Goal: Transaction & Acquisition: Purchase product/service

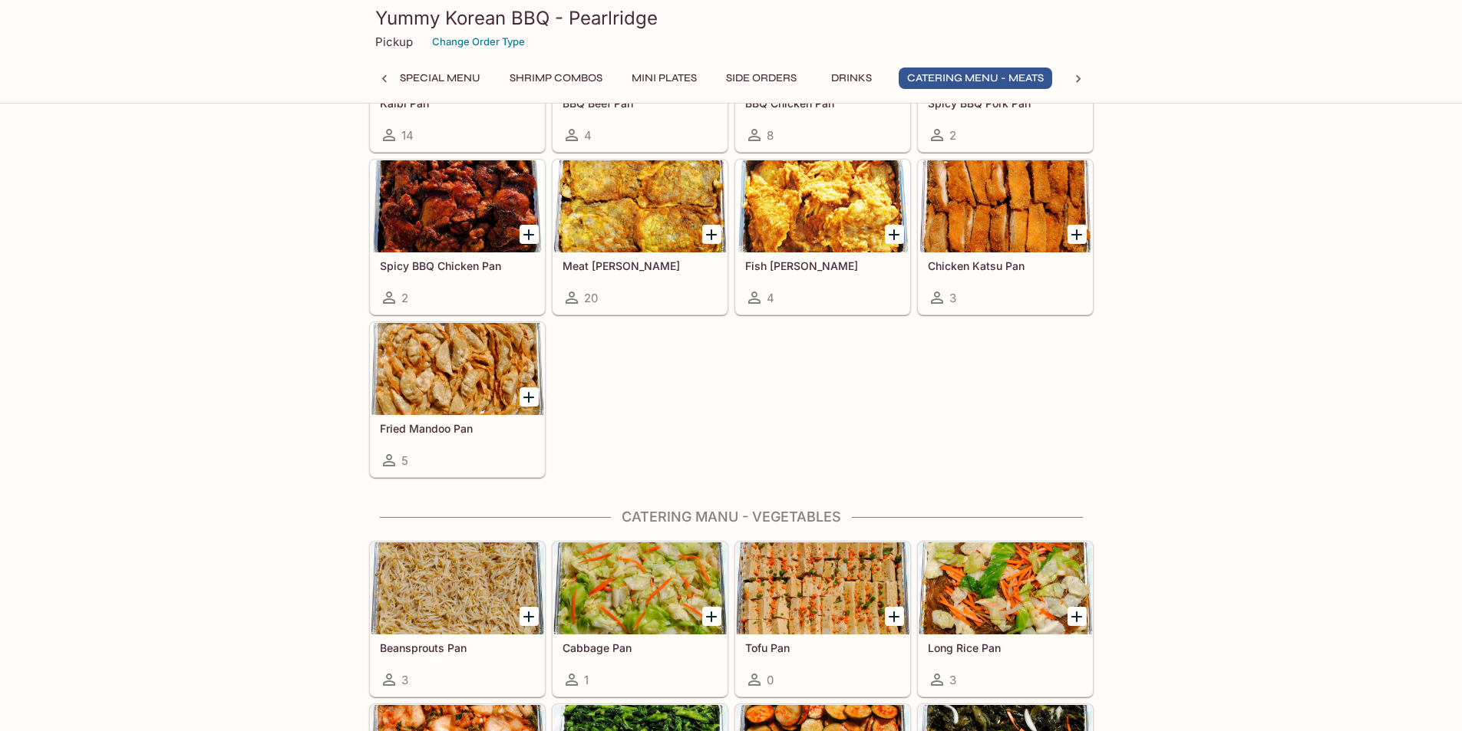
scroll to position [3300, 0]
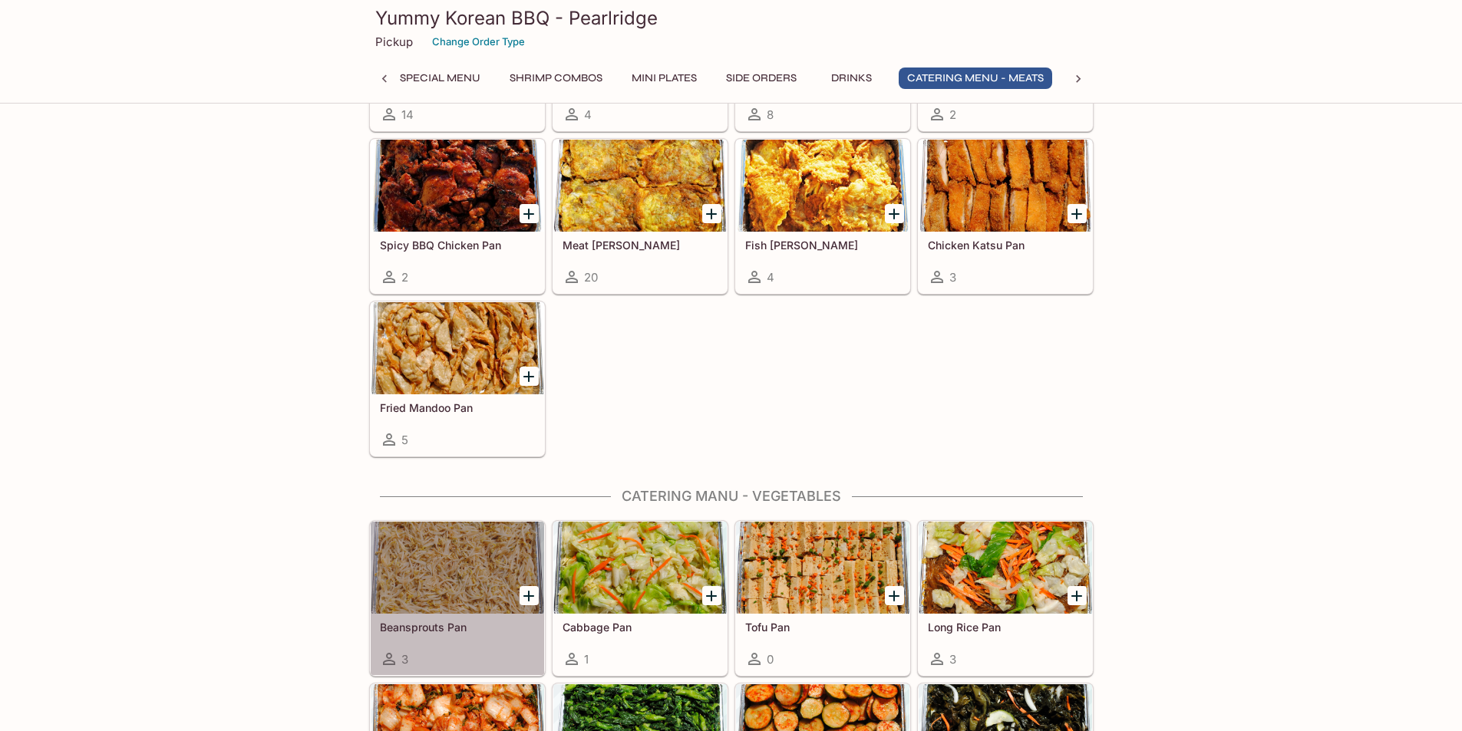
click at [472, 592] on div at bounding box center [457, 568] width 173 height 92
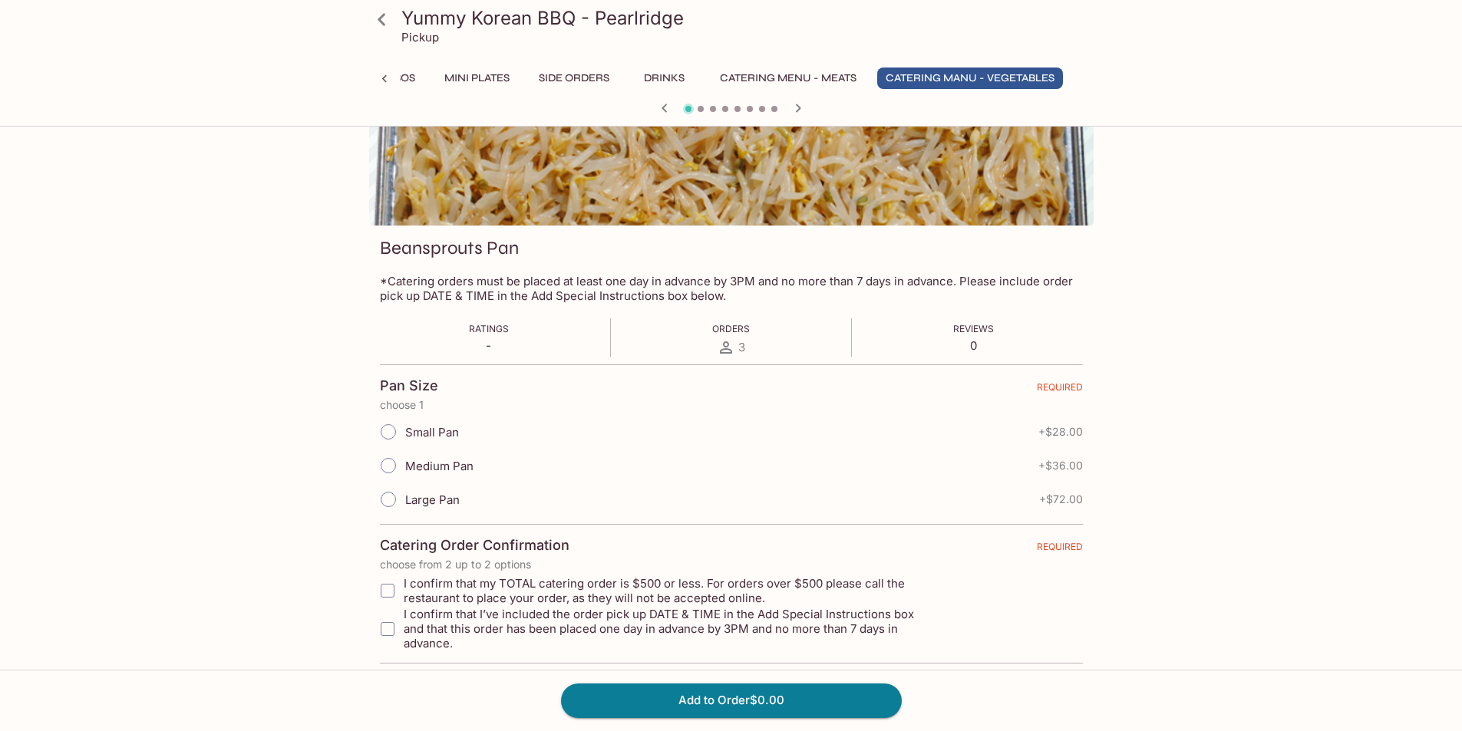
scroll to position [295, 0]
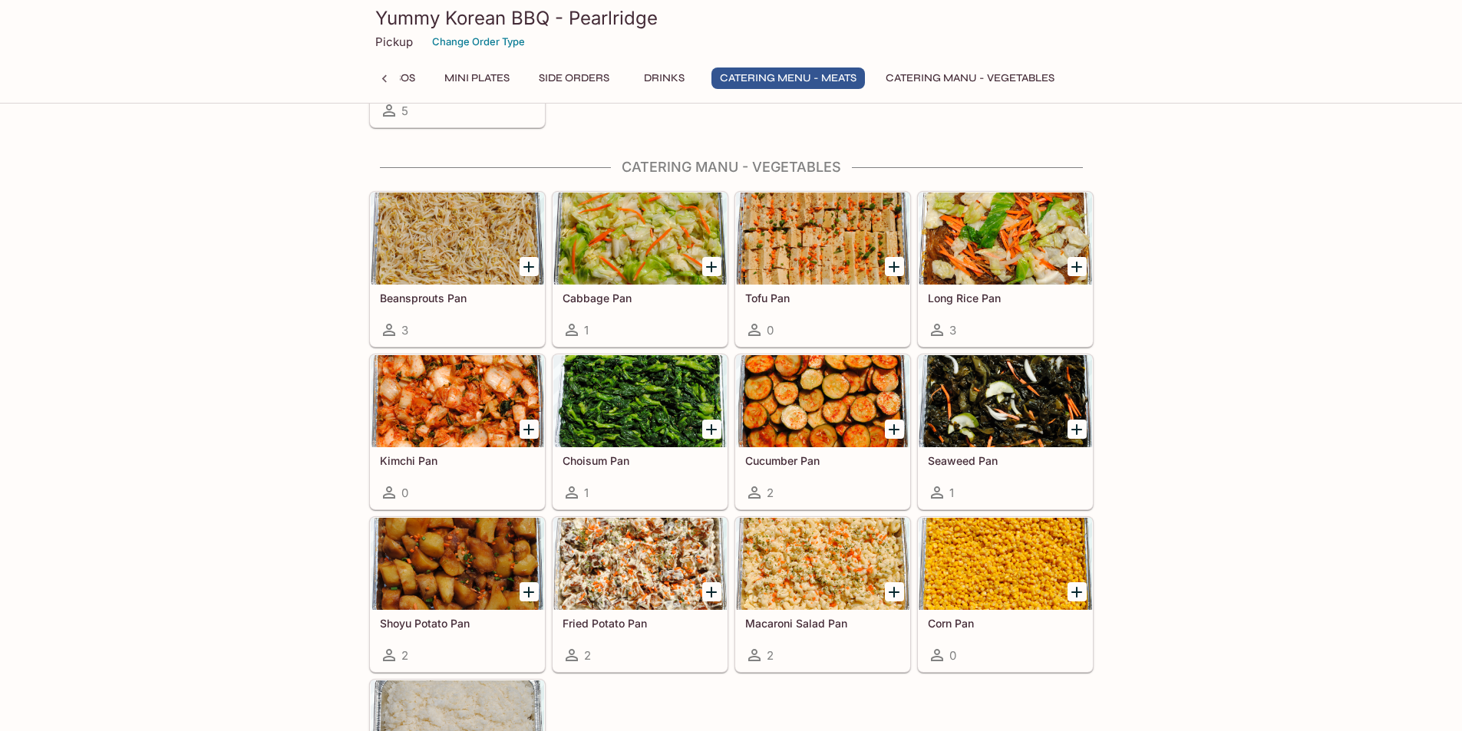
scroll to position [3657, 0]
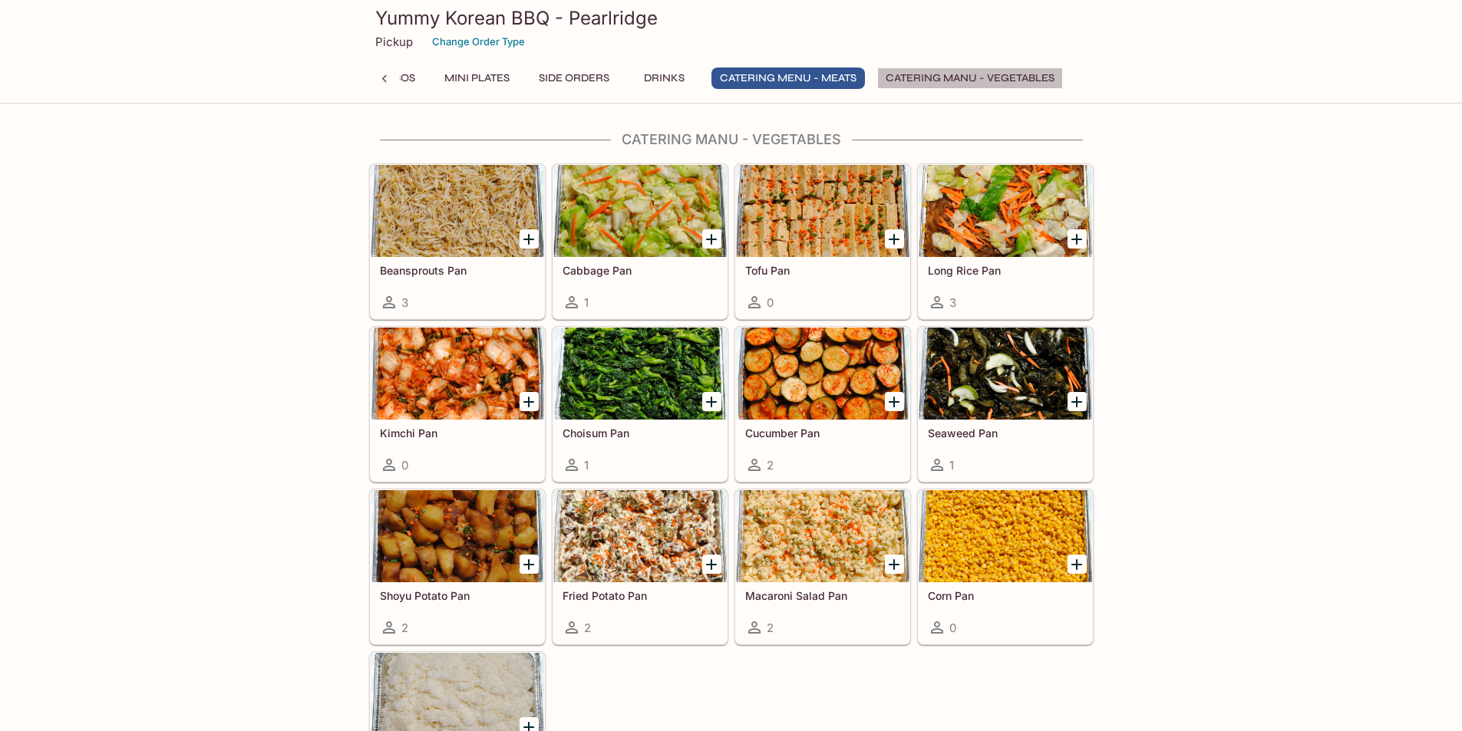
click at [1009, 76] on button "Catering Manu - Vegetables" at bounding box center [970, 78] width 186 height 21
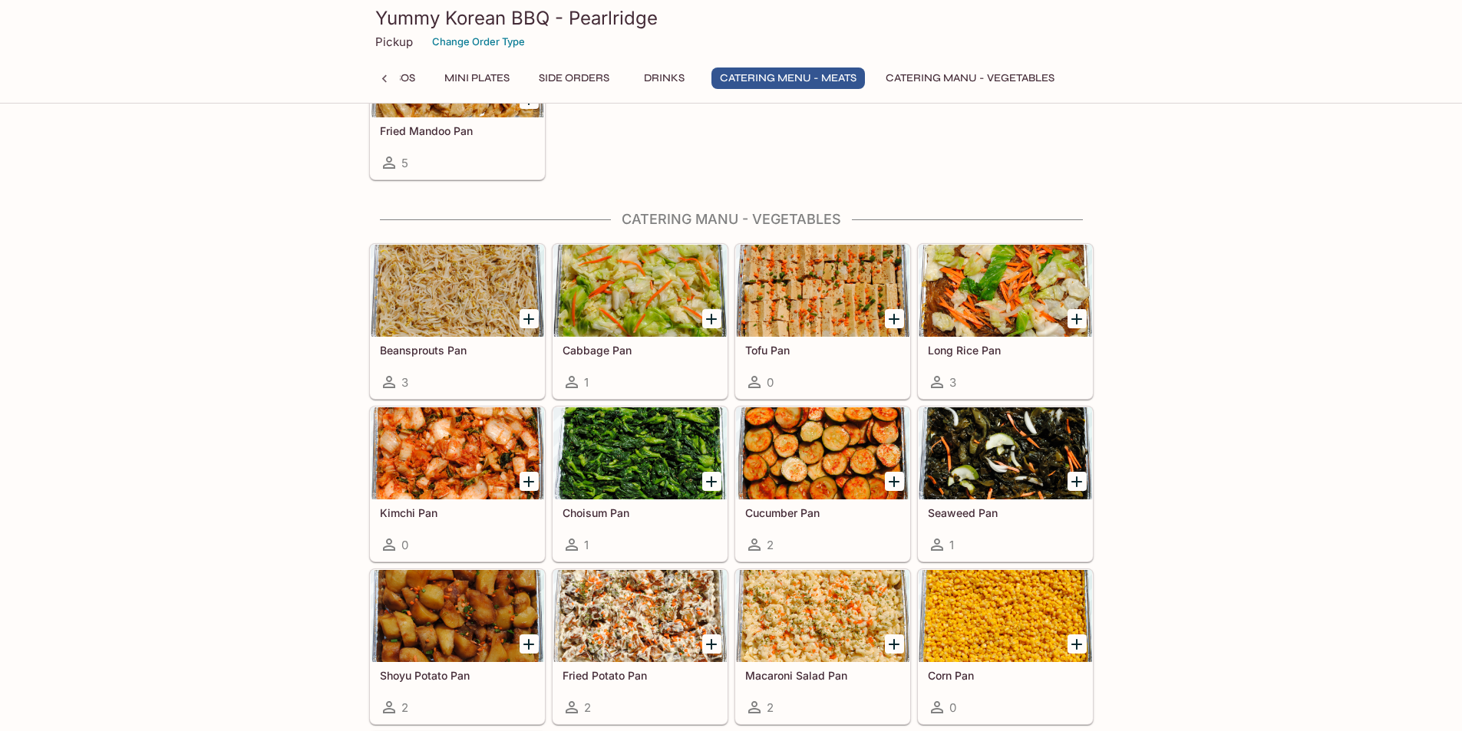
scroll to position [3581, 0]
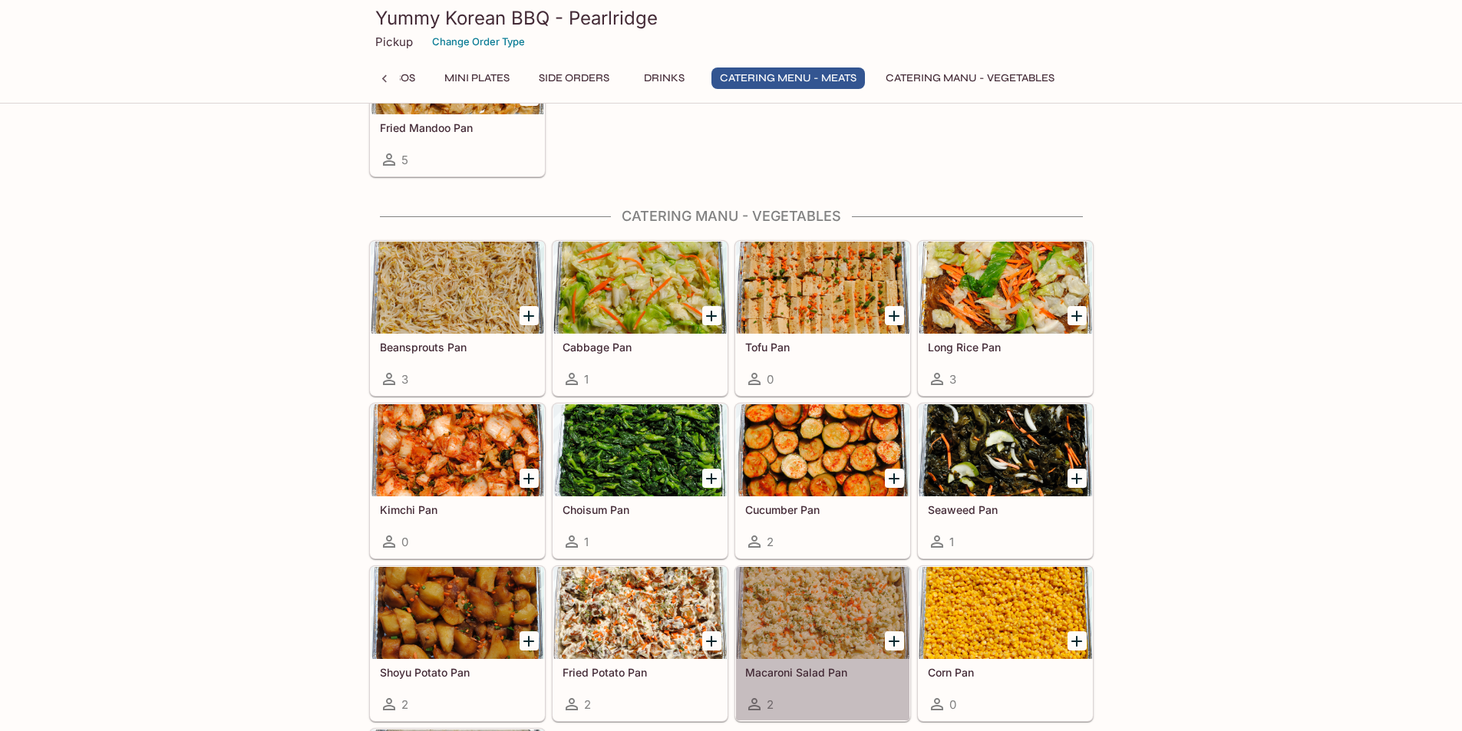
click at [854, 632] on div at bounding box center [822, 613] width 173 height 92
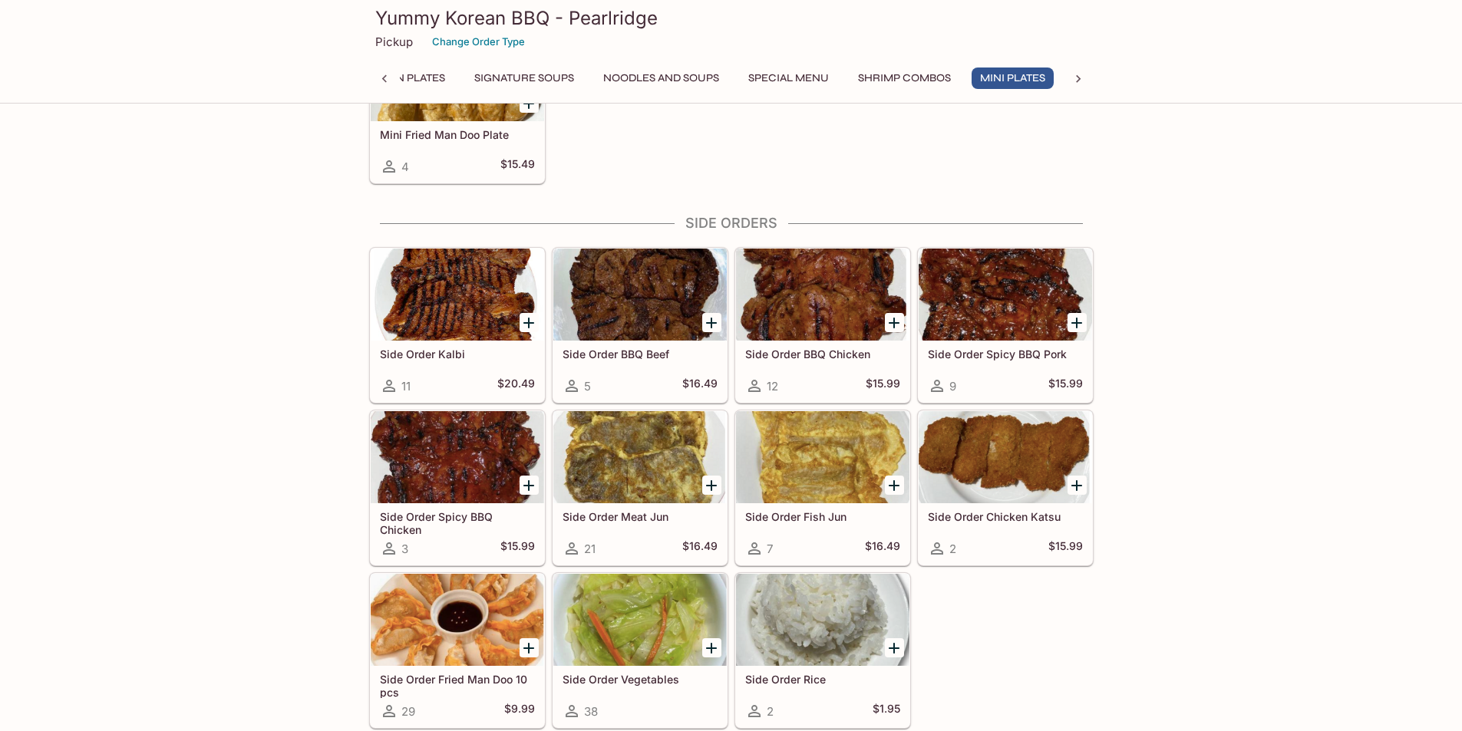
scroll to position [2300, 0]
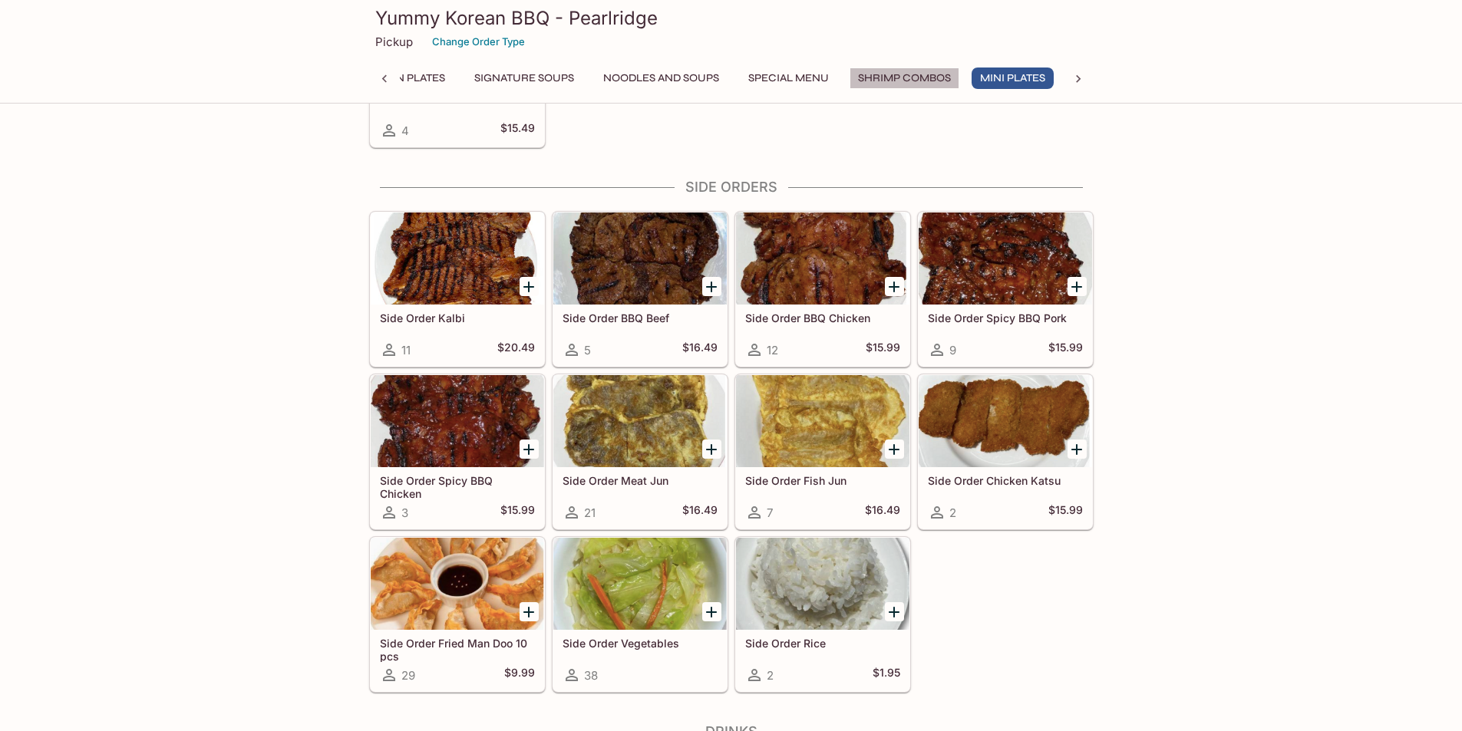
click at [882, 78] on button "Shrimp Combos" at bounding box center [905, 78] width 110 height 21
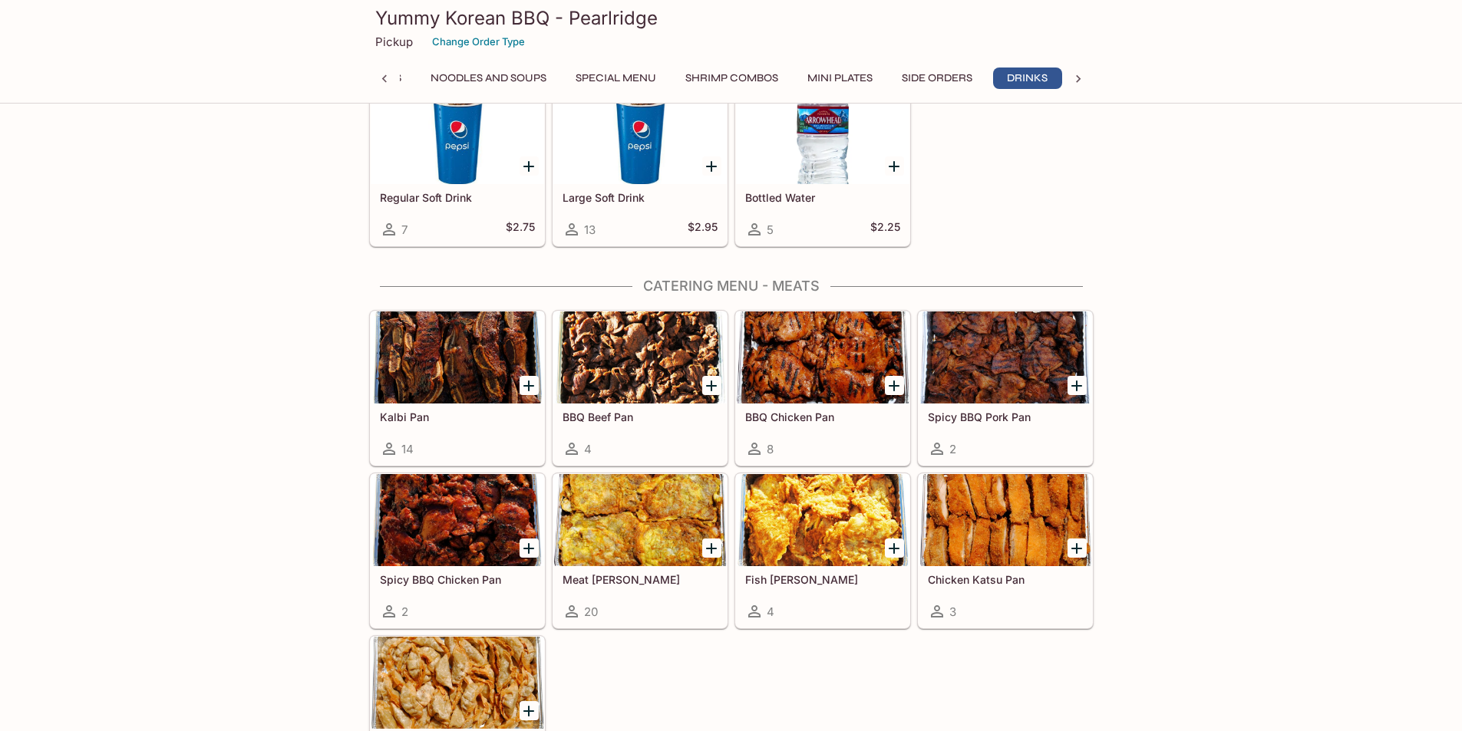
scroll to position [0, 351]
click at [813, 351] on div at bounding box center [822, 358] width 173 height 92
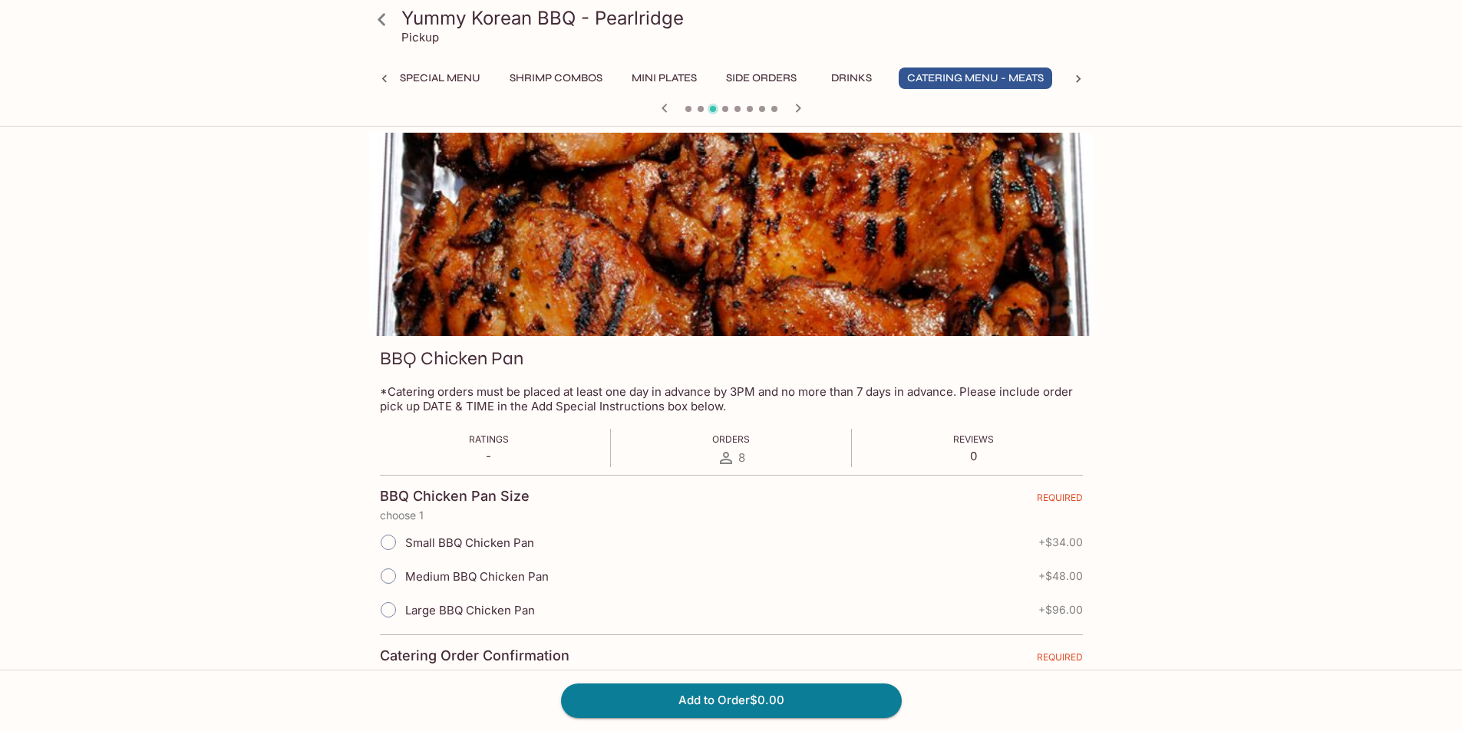
scroll to position [77, 0]
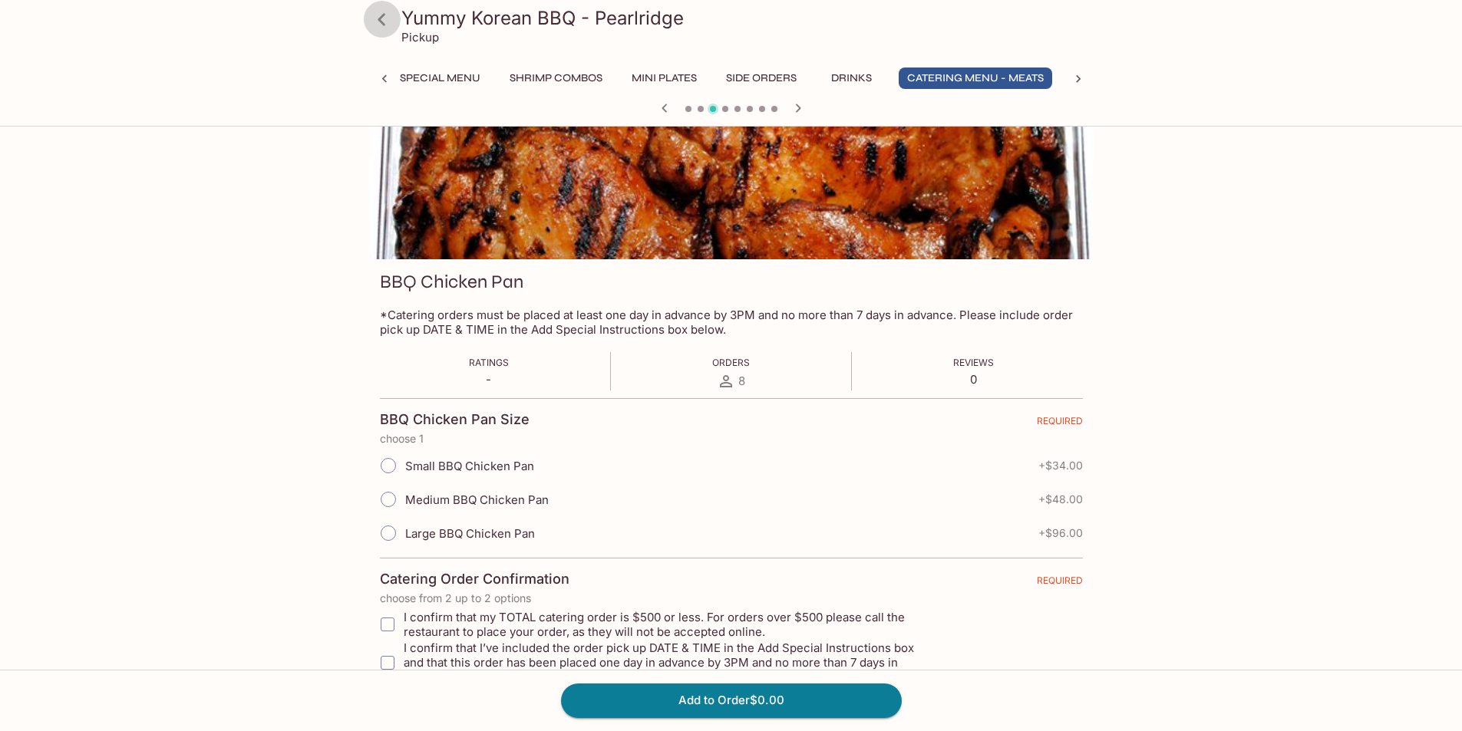
click at [385, 20] on icon at bounding box center [381, 19] width 27 height 27
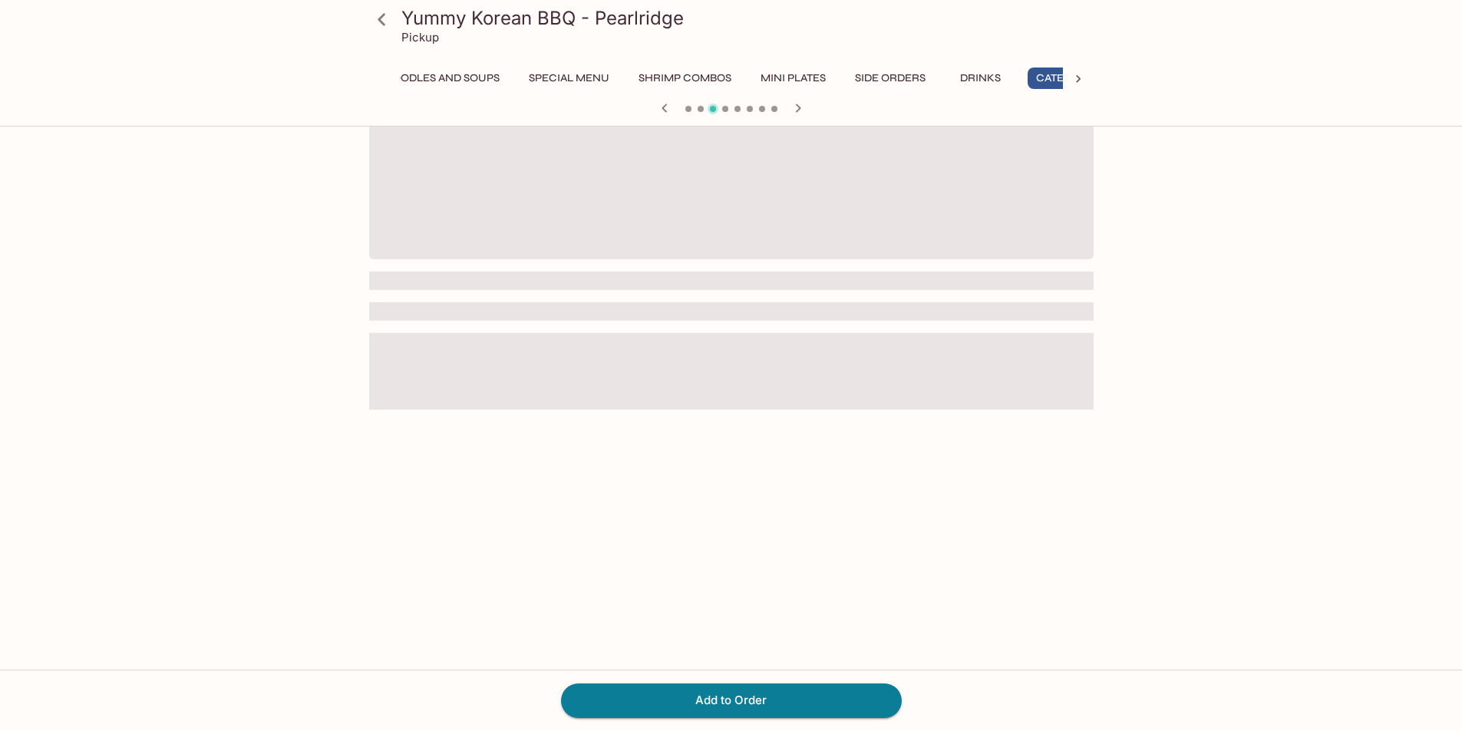
scroll to position [0, 517]
